Goal: Information Seeking & Learning: Learn about a topic

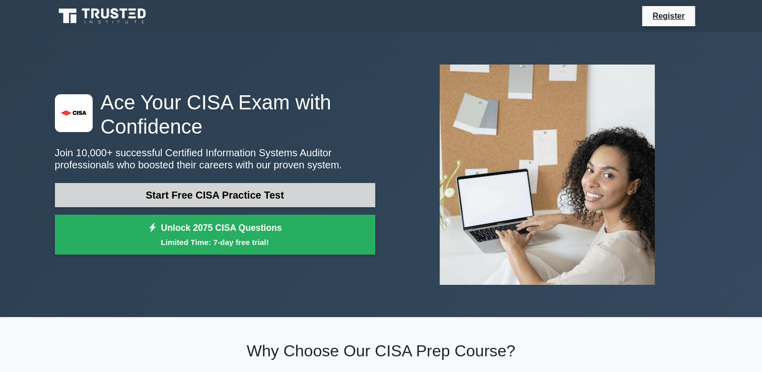
click at [220, 196] on link "Start Free CISA Practice Test" at bounding box center [215, 195] width 320 height 24
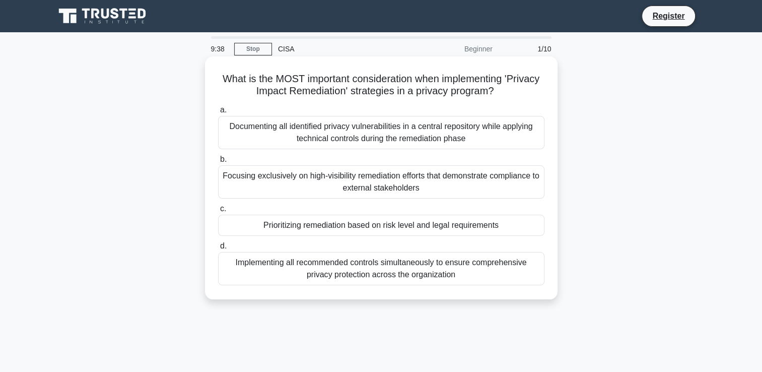
click at [514, 80] on h5 "What is the MOST important consideration when implementing 'Privacy Impact Reme…" at bounding box center [381, 85] width 328 height 25
drag, startPoint x: 219, startPoint y: 79, endPoint x: 470, endPoint y: 275, distance: 318.3
click at [470, 275] on div "What is the MOST important consideration when implementing 'Privacy Impact Reme…" at bounding box center [381, 177] width 345 height 235
copy div "What is the MOST important consideration when implementing 'Privacy Impact Reme…"
click at [346, 150] on div "a. Documenting all identified privacy vulnerabilities in a central repository w…" at bounding box center [381, 194] width 339 height 185
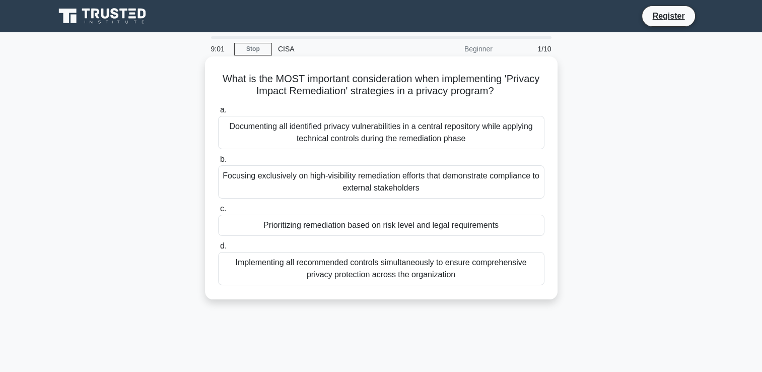
click at [324, 180] on div "Focusing exclusively on high-visibility remediation efforts that demonstrate co…" at bounding box center [381, 181] width 326 height 33
click at [218, 163] on input "b. Focusing exclusively on high-visibility remediation efforts that demonstrate…" at bounding box center [218, 159] width 0 height 7
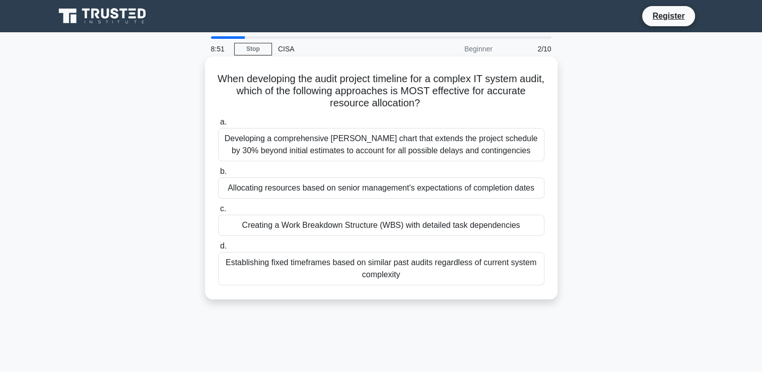
drag, startPoint x: 223, startPoint y: 76, endPoint x: 435, endPoint y: 287, distance: 298.9
click at [435, 287] on div "When developing the audit project timeline for a complex IT system audit, which…" at bounding box center [381, 177] width 345 height 235
copy div "When developing the audit project timeline for a complex IT system audit, which…"
click at [423, 208] on label "c. Creating a Work Breakdown Structure (WBS) with detailed task dependencies" at bounding box center [381, 219] width 326 height 33
click at [218, 208] on input "c. Creating a Work Breakdown Structure (WBS) with detailed task dependencies" at bounding box center [218, 209] width 0 height 7
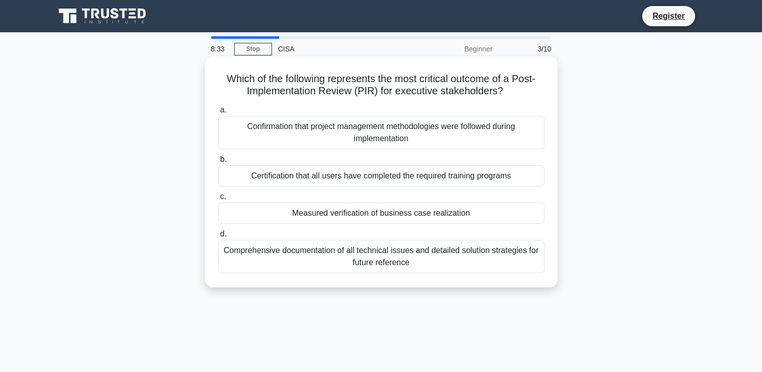
click at [387, 177] on div "Certification that all users have completed the required training programs" at bounding box center [381, 175] width 326 height 21
click at [218, 163] on input "b. Certification that all users have completed the required training programs" at bounding box center [218, 159] width 0 height 7
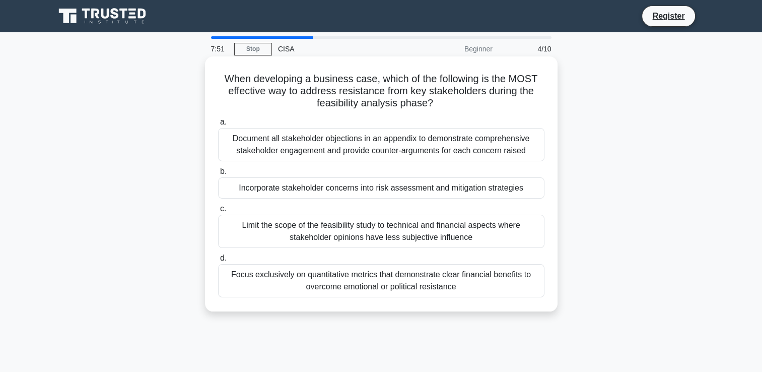
drag, startPoint x: 219, startPoint y: 78, endPoint x: 488, endPoint y: 298, distance: 347.6
click at [488, 298] on div "When developing a business case, which of the following is the MOST effective w…" at bounding box center [381, 183] width 345 height 247
copy div "When developing a business case, which of the following is the MOST effective w…"
click at [294, 187] on div "Incorporate stakeholder concerns into risk assessment and mitigation strategies" at bounding box center [381, 187] width 326 height 21
click at [218, 175] on input "b. Incorporate stakeholder concerns into risk assessment and mitigation strateg…" at bounding box center [218, 171] width 0 height 7
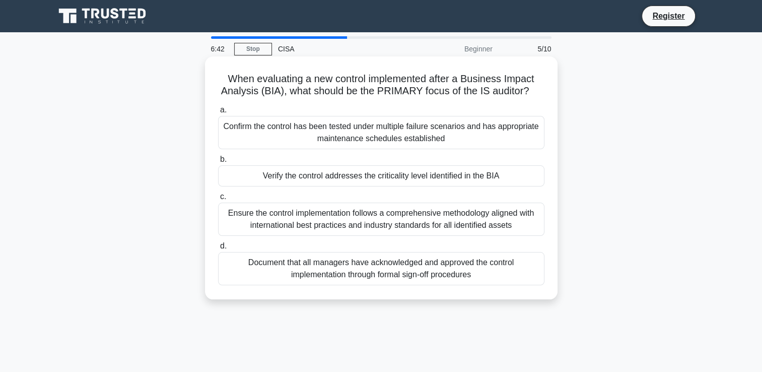
drag, startPoint x: 222, startPoint y: 82, endPoint x: 479, endPoint y: 281, distance: 325.3
click at [479, 281] on div "When evaluating a new control implemented after a Business Impact Analysis (BIA…" at bounding box center [381, 177] width 345 height 235
copy div "When evaluating a new control implemented after a Business Impact Analysis (BIA…"
click at [295, 178] on div "Verify the control addresses the criticality level identified in the BIA" at bounding box center [381, 175] width 326 height 21
click at [218, 163] on input "b. Verify the control addresses the criticality level identified in the BIA" at bounding box center [218, 159] width 0 height 7
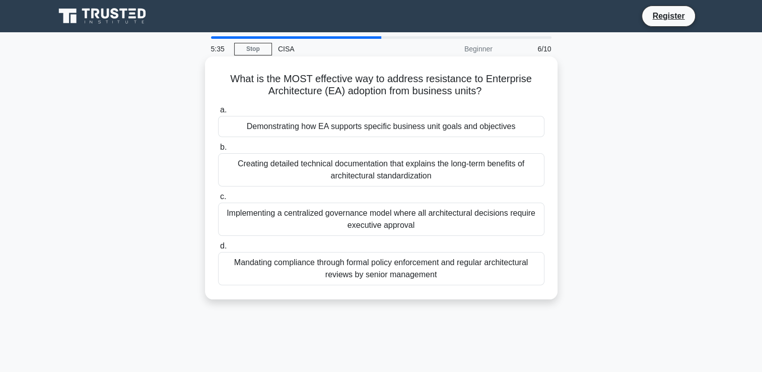
drag, startPoint x: 230, startPoint y: 79, endPoint x: 450, endPoint y: 270, distance: 291.0
click at [450, 270] on div "What is the MOST effective way to address resistance to Enterprise Architecture…" at bounding box center [381, 177] width 345 height 235
copy div "What is the MOST effective way to address resistance to Enterprise Architecture…"
click at [300, 129] on div "Demonstrating how EA supports specific business unit goals and objectives" at bounding box center [381, 126] width 326 height 21
click at [218, 113] on input "a. Demonstrating how EA supports specific business unit goals and objectives" at bounding box center [218, 110] width 0 height 7
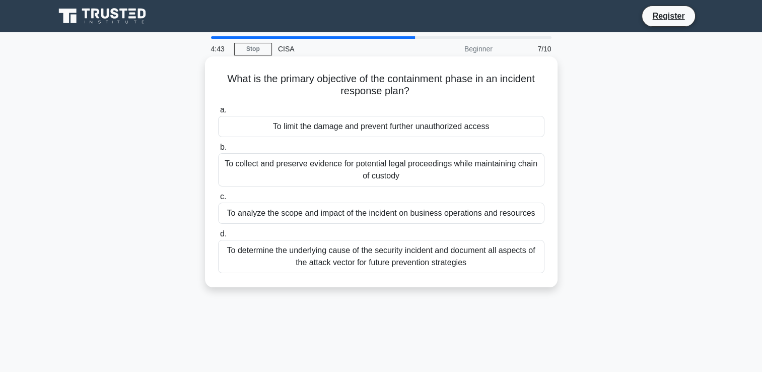
drag, startPoint x: 222, startPoint y: 84, endPoint x: 504, endPoint y: 272, distance: 338.8
click at [504, 272] on div "What is the primary objective of the containment phase in an incident response …" at bounding box center [381, 171] width 345 height 223
copy div "What is the primary objective of the containment phase in an incident response …"
click at [363, 129] on div "To limit the damage and prevent further unauthorized access" at bounding box center [381, 126] width 326 height 21
click at [218, 113] on input "a. To limit the damage and prevent further unauthorized access" at bounding box center [218, 110] width 0 height 7
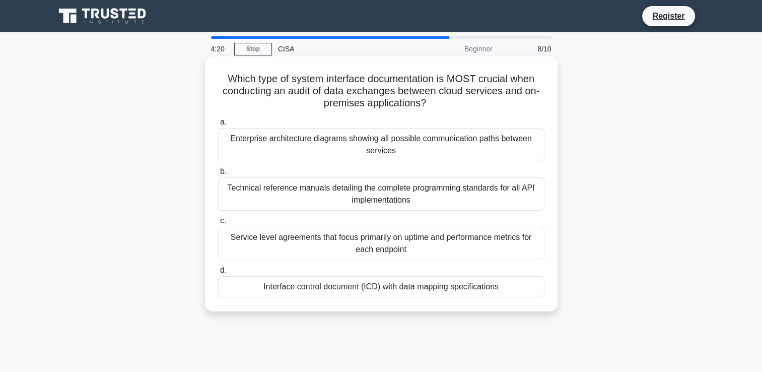
drag, startPoint x: 224, startPoint y: 78, endPoint x: 516, endPoint y: 288, distance: 360.6
click at [516, 288] on div "Which type of system interface documentation is MOST crucial when conducting an…" at bounding box center [381, 183] width 345 height 247
copy div "Which type of system interface documentation is MOST crucial when conducting an…"
click at [309, 288] on div "Interface control document (ICD) with data mapping specifications" at bounding box center [381, 286] width 326 height 21
click at [218, 274] on input "d. Interface control document (ICD) with data mapping specifications" at bounding box center [218, 270] width 0 height 7
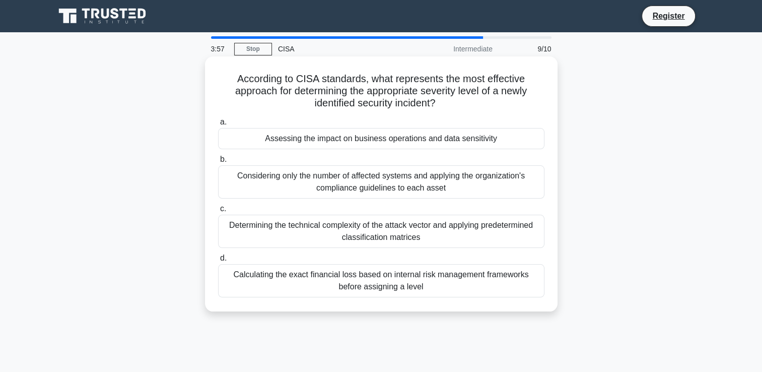
drag, startPoint x: 232, startPoint y: 80, endPoint x: 449, endPoint y: 304, distance: 312.8
click at [449, 304] on div "According to CISA standards, what represents the most effective approach for de…" at bounding box center [381, 183] width 345 height 247
copy div "According to CISA standards, what represents the most effective approach for de…"
click at [292, 142] on div "Assessing the impact on business operations and data sensitivity" at bounding box center [381, 138] width 326 height 21
click at [218, 125] on input "a. Assessing the impact on business operations and data sensitivity" at bounding box center [218, 122] width 0 height 7
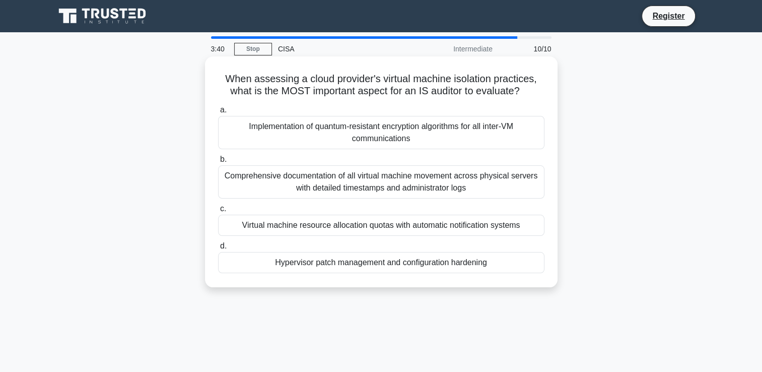
drag, startPoint x: 223, startPoint y: 80, endPoint x: 538, endPoint y: 259, distance: 362.4
click at [538, 259] on div "When assessing a cloud provider's virtual machine isolation practices, what is …" at bounding box center [381, 171] width 345 height 223
copy div "When assessing a cloud provider's virtual machine isolation practices, what is …"
click at [389, 260] on div "Hypervisor patch management and configuration hardening" at bounding box center [381, 262] width 326 height 21
click at [218, 249] on input "d. Hypervisor patch management and configuration hardening" at bounding box center [218, 246] width 0 height 7
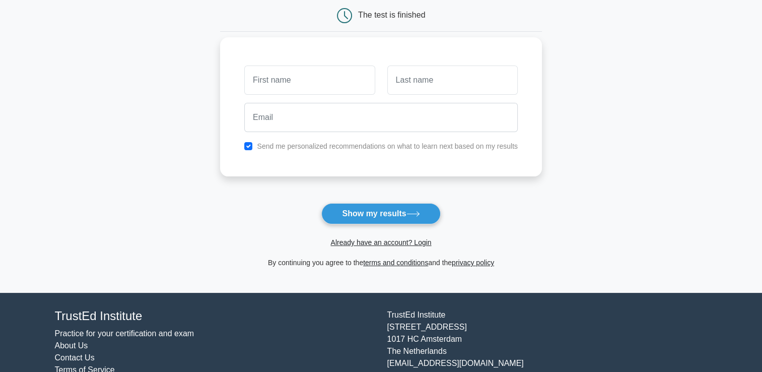
scroll to position [134, 0]
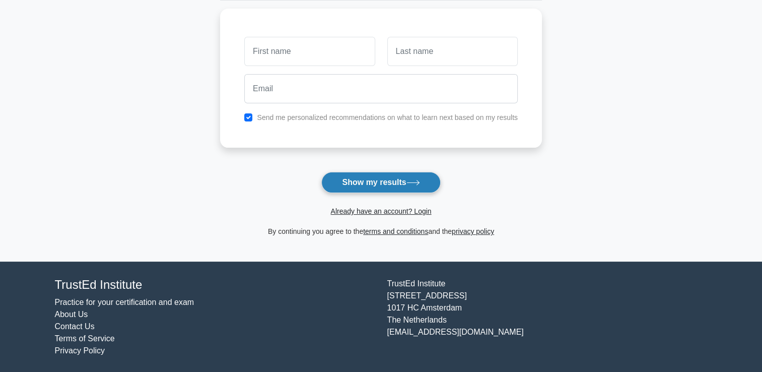
click at [376, 173] on button "Show my results" at bounding box center [380, 182] width 119 height 21
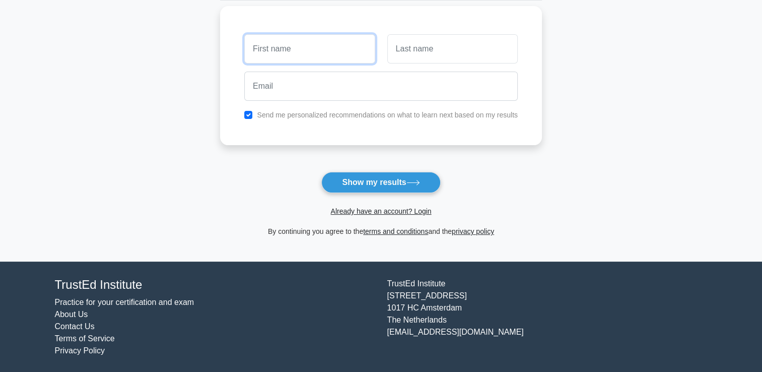
click at [351, 45] on input "text" at bounding box center [309, 48] width 130 height 29
type input "Samuel"
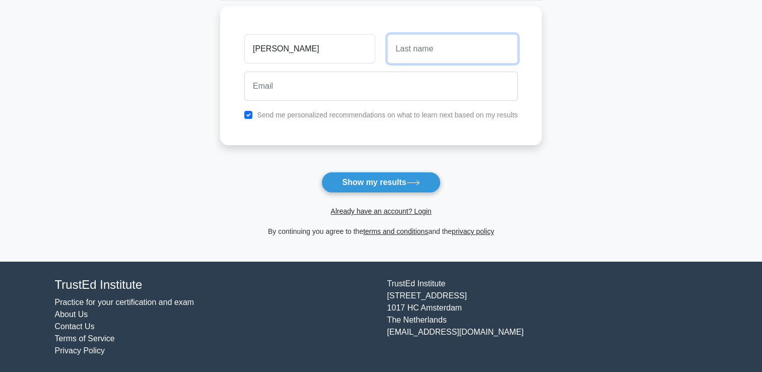
click at [450, 49] on input "text" at bounding box center [452, 48] width 130 height 29
type input "Noi"
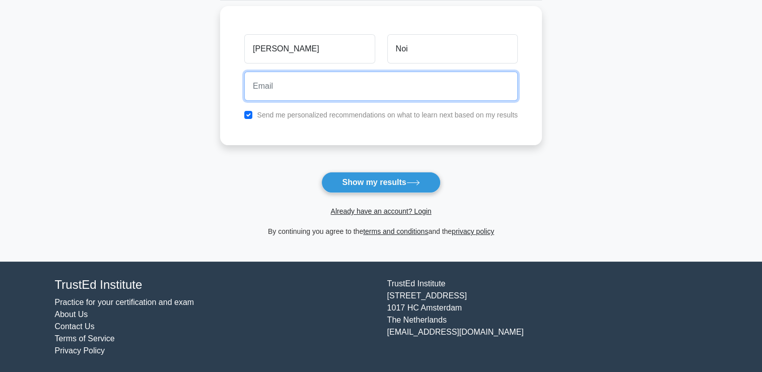
click at [311, 88] on input "email" at bounding box center [381, 86] width 274 height 29
type input "igbanoi.samuel@idlng.com"
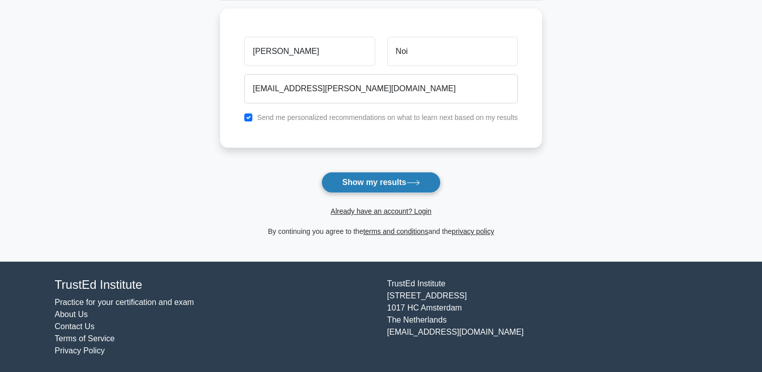
click at [366, 184] on button "Show my results" at bounding box center [380, 182] width 119 height 21
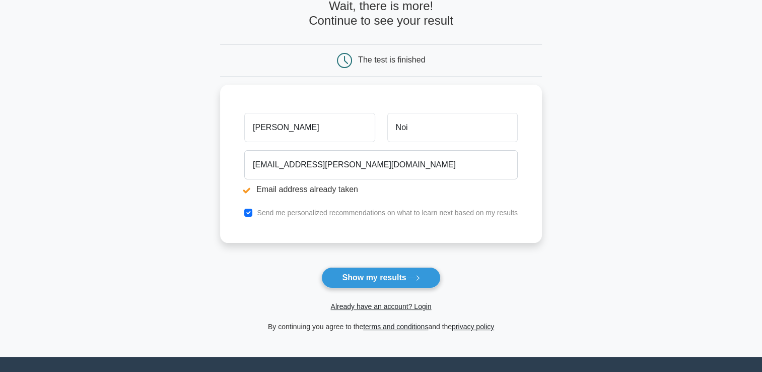
scroll to position [89, 0]
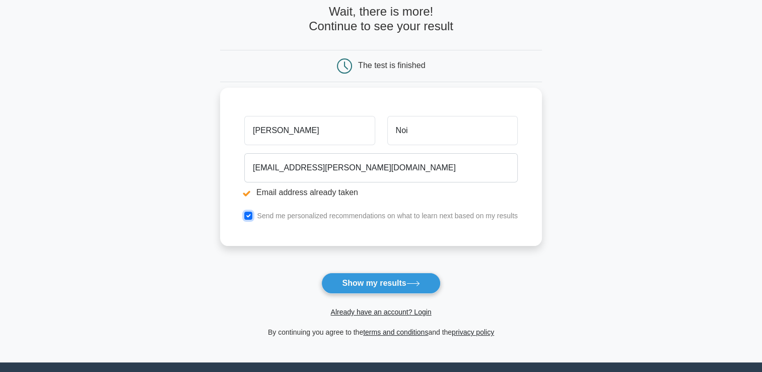
click at [247, 216] on input "checkbox" at bounding box center [248, 216] width 8 height 8
checkbox input "false"
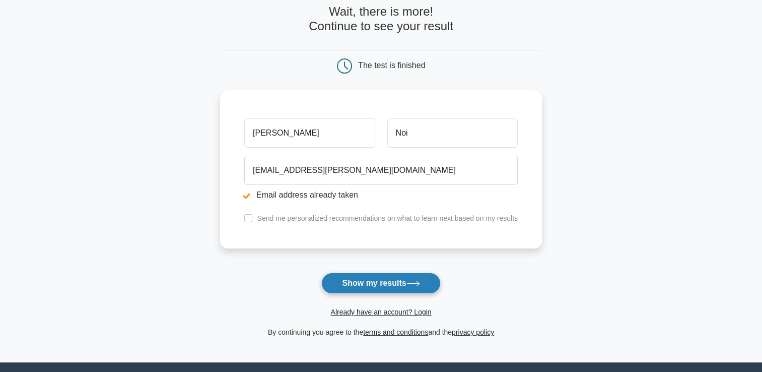
click at [364, 281] on button "Show my results" at bounding box center [380, 283] width 119 height 21
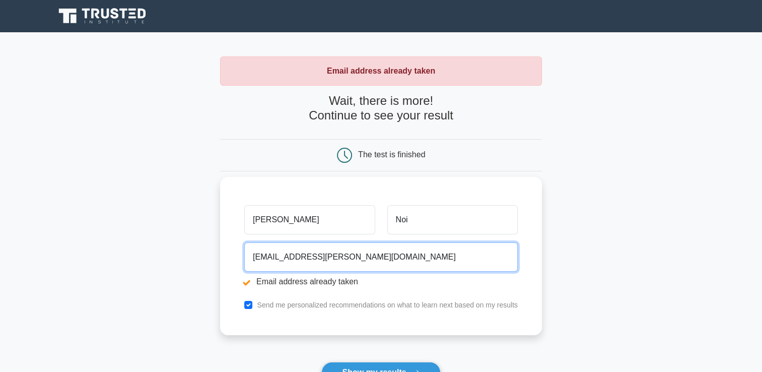
click at [394, 257] on input "[EMAIL_ADDRESS][PERSON_NAME][DOMAIN_NAME]" at bounding box center [381, 256] width 274 height 29
type input "i"
type input "[EMAIL_ADDRESS][DOMAIN_NAME]"
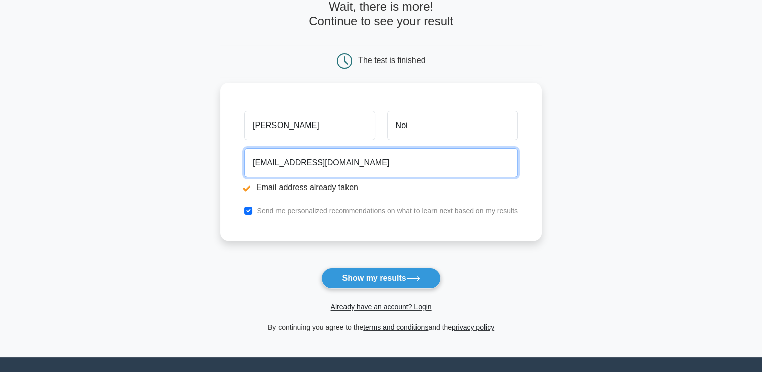
scroll to position [101, 0]
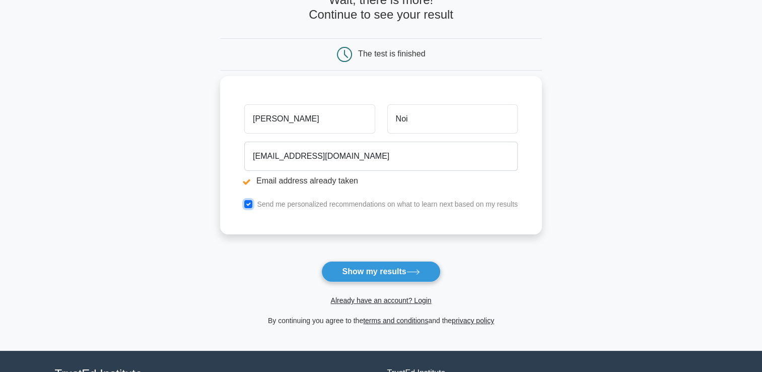
click at [249, 204] on input "checkbox" at bounding box center [248, 204] width 8 height 8
checkbox input "false"
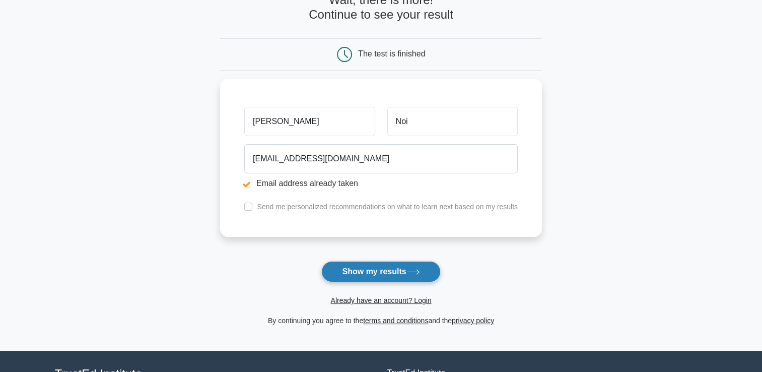
click at [369, 271] on button "Show my results" at bounding box center [380, 271] width 119 height 21
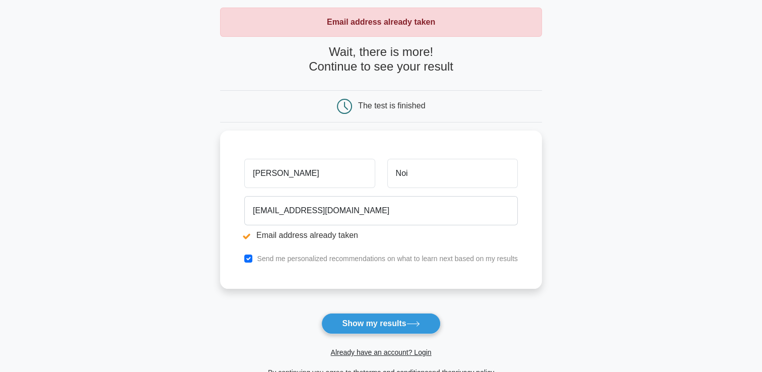
scroll to position [190, 0]
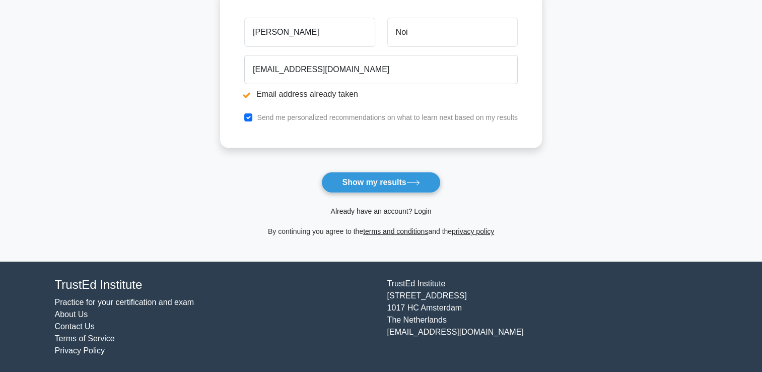
click at [377, 211] on link "Already have an account? Login" at bounding box center [380, 211] width 101 height 8
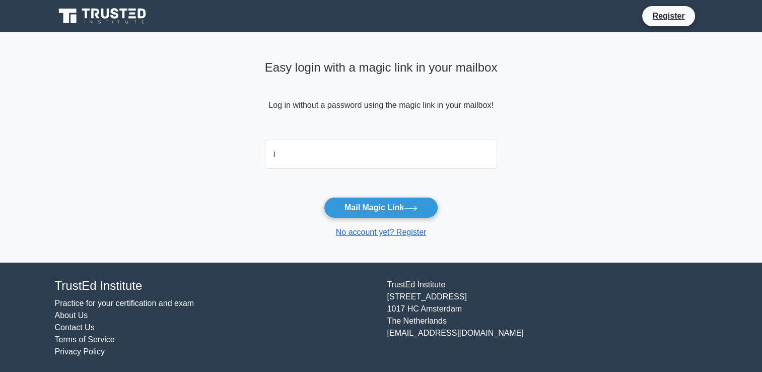
type input "[EMAIL_ADDRESS][DOMAIN_NAME]"
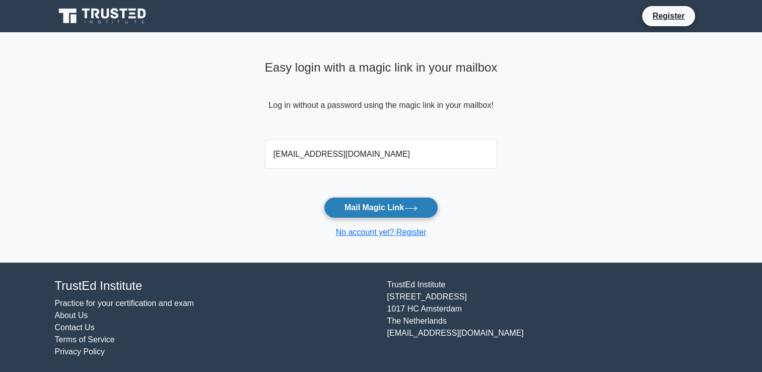
click at [367, 210] on button "Mail Magic Link" at bounding box center [381, 207] width 114 height 21
